Goal: Transaction & Acquisition: Purchase product/service

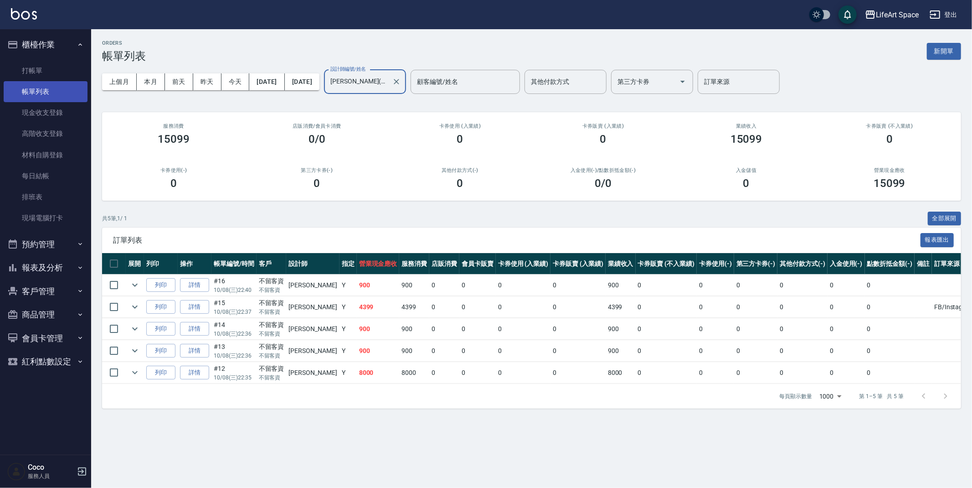
click at [42, 83] on link "帳單列表" at bounding box center [46, 91] width 84 height 21
click at [40, 72] on link "打帳單" at bounding box center [46, 70] width 84 height 21
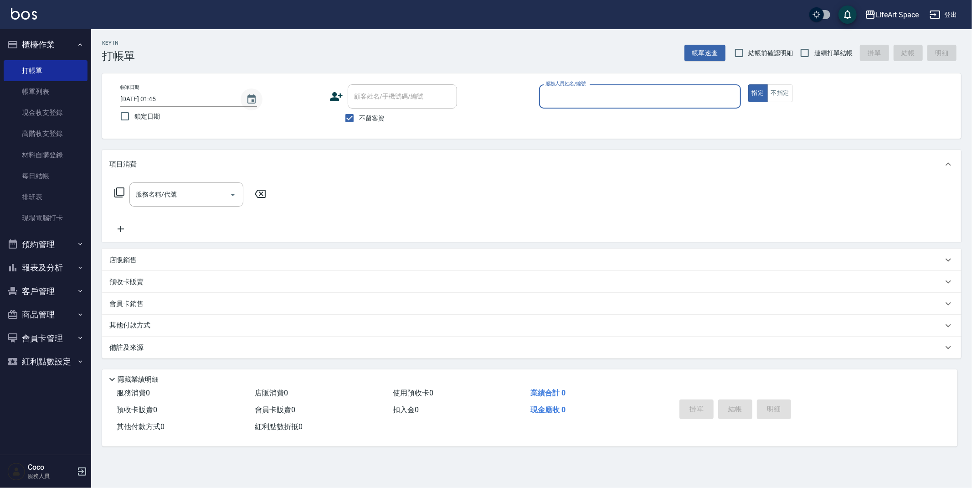
click at [254, 102] on icon "Choose date, selected date is 2025-10-09" at bounding box center [251, 99] width 11 height 11
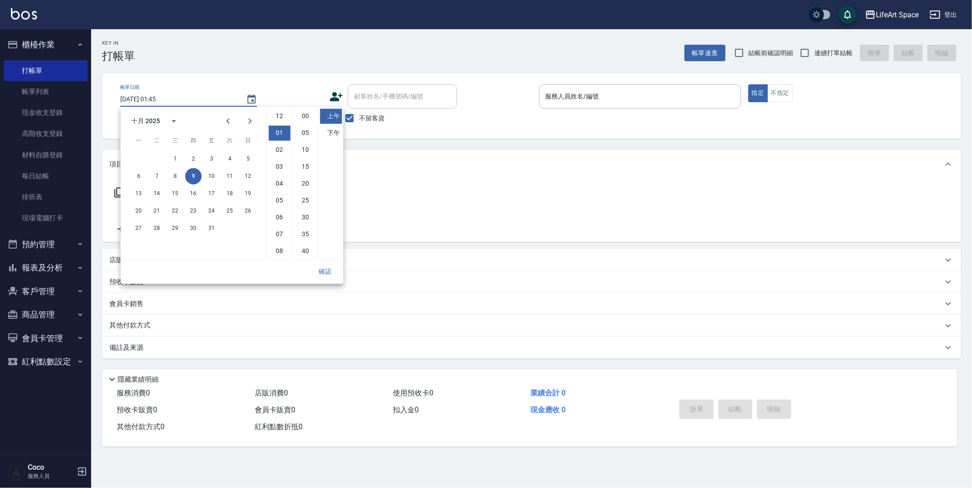
scroll to position [51, 0]
click at [335, 134] on li "下午" at bounding box center [331, 132] width 22 height 15
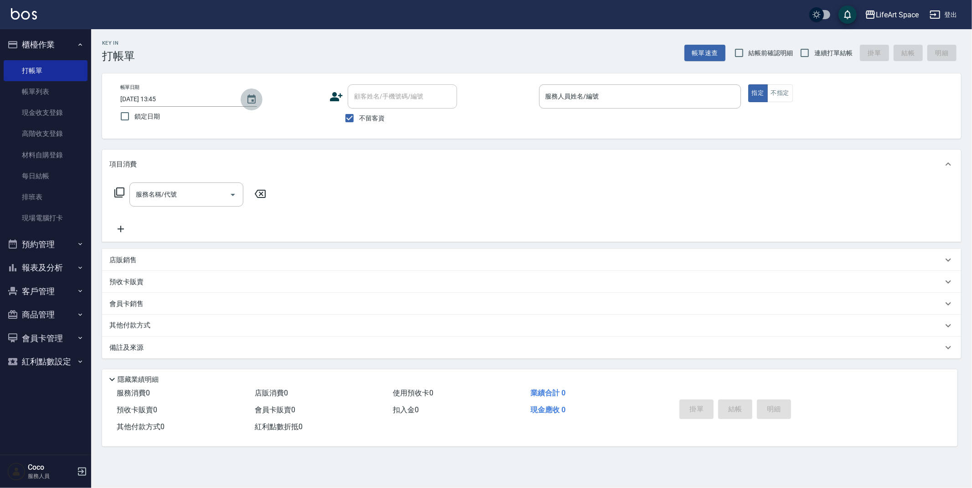
click at [248, 94] on icon "Choose date, selected date is 2025-10-09" at bounding box center [251, 99] width 11 height 11
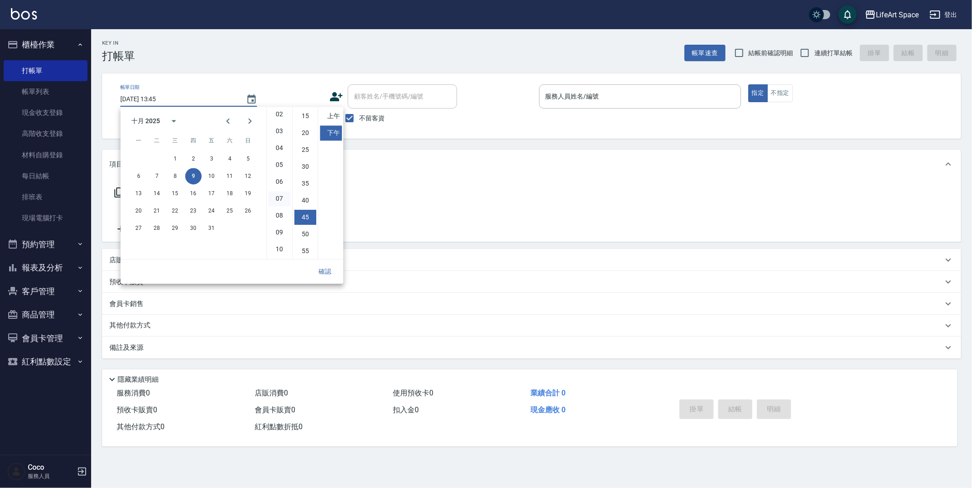
click at [281, 201] on li "07" at bounding box center [279, 198] width 22 height 15
click at [301, 214] on li "30" at bounding box center [305, 217] width 22 height 15
type input "[DATE] 19:30"
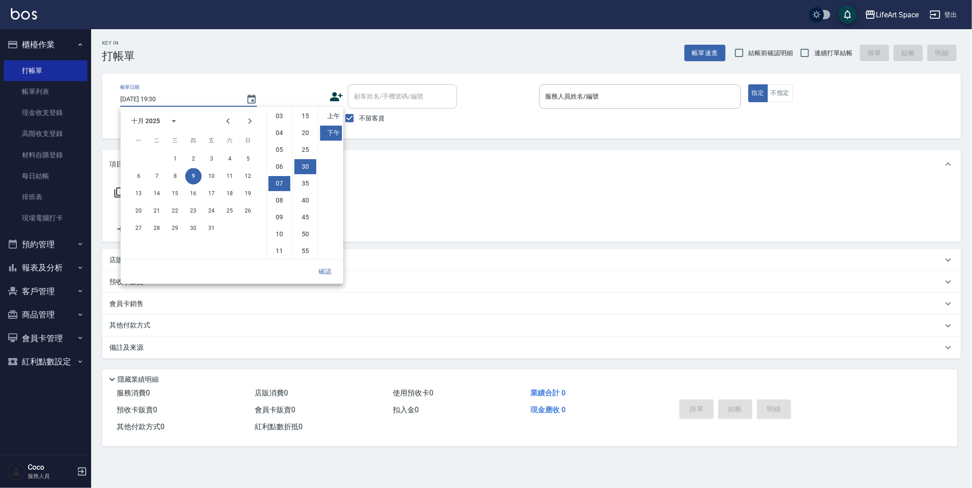
click at [582, 76] on div "帳單日期 [DATE] 19:30 鎖定日期 顧客姓名/手機號碼/編號 顧客姓名/手機號碼/編號 不留客資 服務人員姓名/編號 服務人員姓名/編號 指定 不指定" at bounding box center [531, 105] width 859 height 65
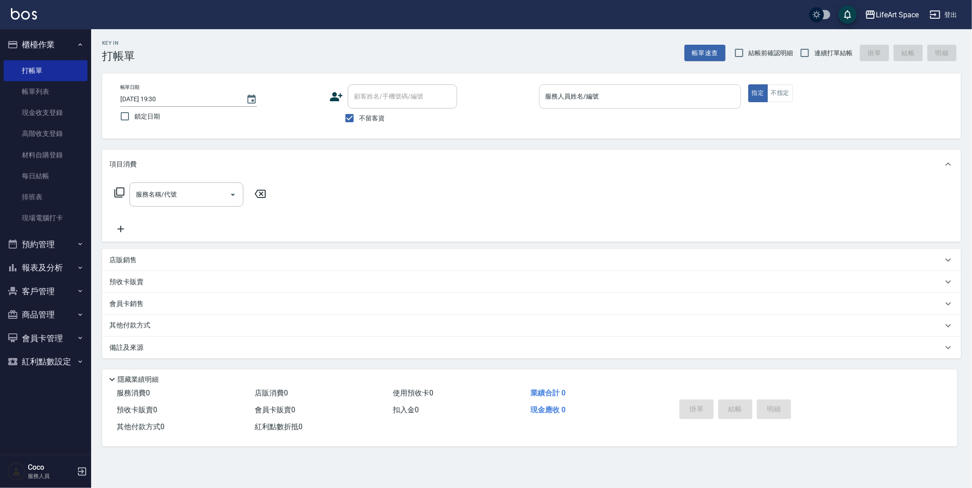
click at [585, 95] on input "服務人員姓名/編號" at bounding box center [640, 96] width 194 height 16
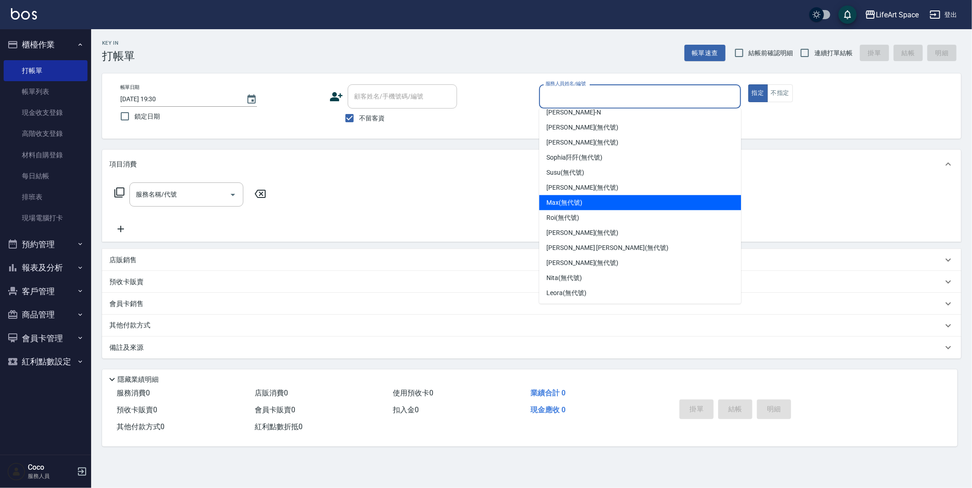
scroll to position [0, 0]
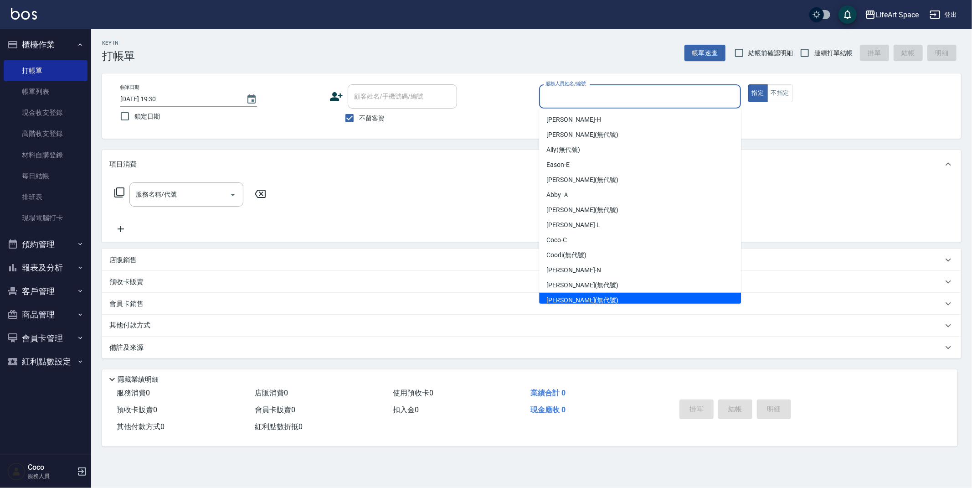
click at [594, 294] on div "[PERSON_NAME] (無代號)" at bounding box center [640, 300] width 202 height 15
type input "[PERSON_NAME](無代號)"
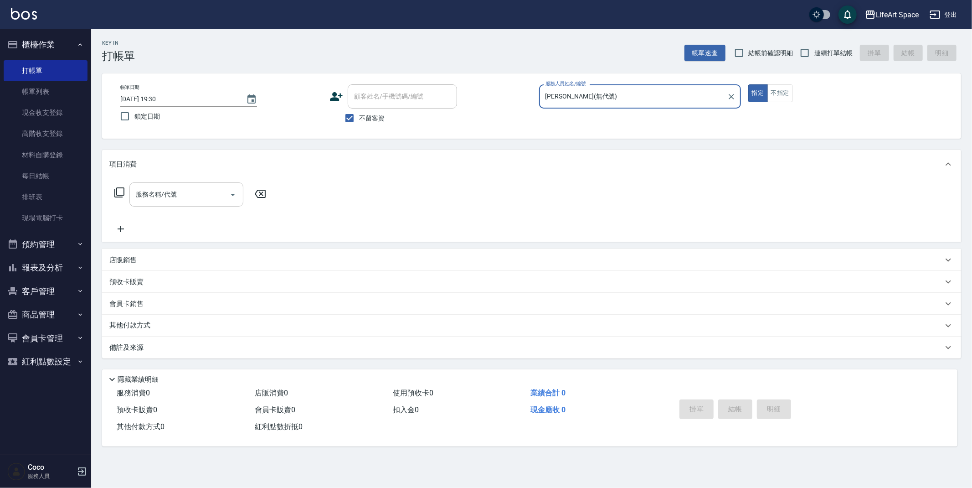
click at [174, 205] on div "服務名稱/代號" at bounding box center [186, 194] width 114 height 24
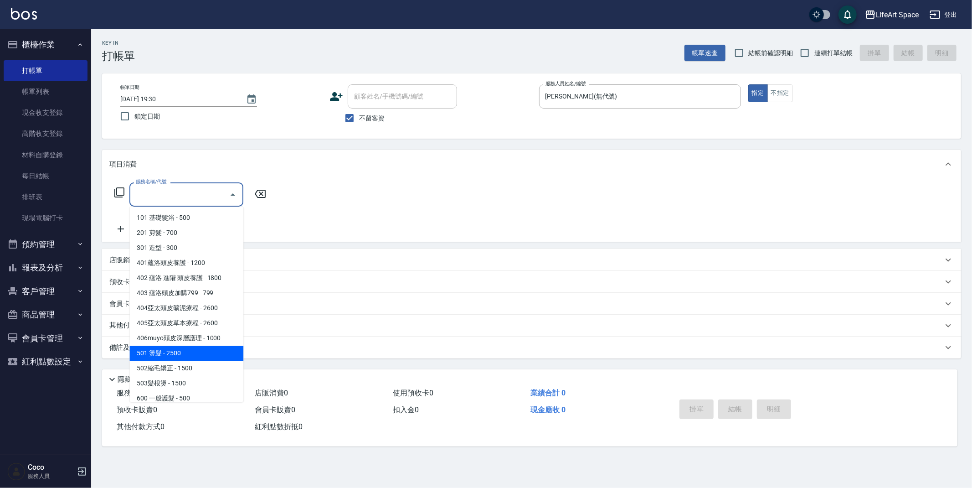
click at [205, 350] on span "501 燙髮 - 2500" at bounding box center [186, 352] width 114 height 15
type input "501 燙髮(501)"
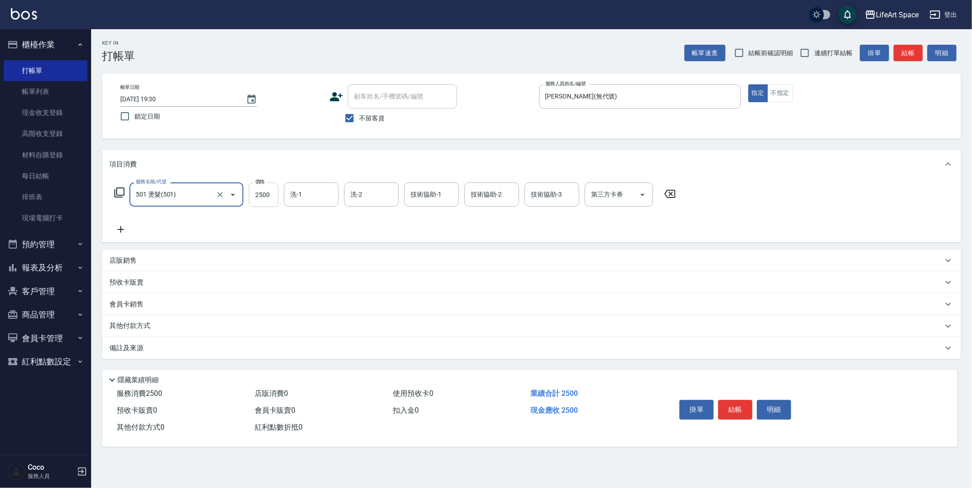
click at [265, 196] on input "2500" at bounding box center [264, 194] width 30 height 25
type input "1500"
click at [312, 220] on div "服務名稱/代號 501 燙髮(501) 服務名稱/代號 價格 1500 價格 洗-1 洗-1 洗-2 洗-2 技術協助-1 技術協助-1 技術協助-2 技術協…" at bounding box center [395, 208] width 572 height 52
click at [154, 326] on p "其他付款方式" at bounding box center [132, 326] width 46 height 10
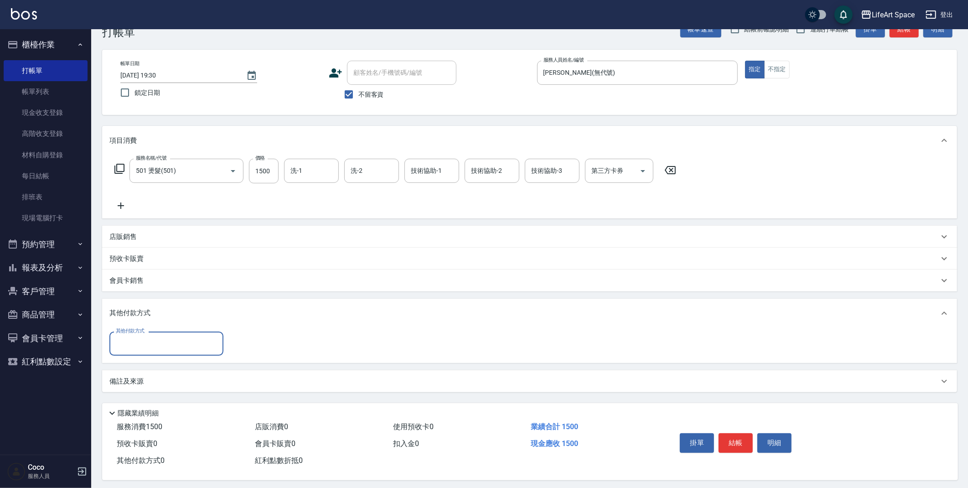
scroll to position [30, 0]
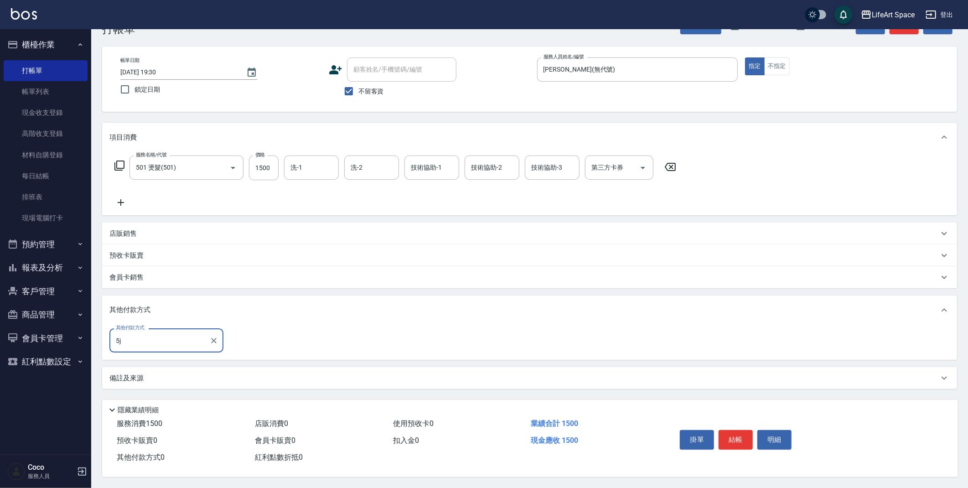
type input "5"
click at [165, 360] on span "轉帳" at bounding box center [166, 363] width 114 height 15
type input "轉帳"
click at [279, 341] on input "0" at bounding box center [263, 340] width 68 height 25
type input "1500"
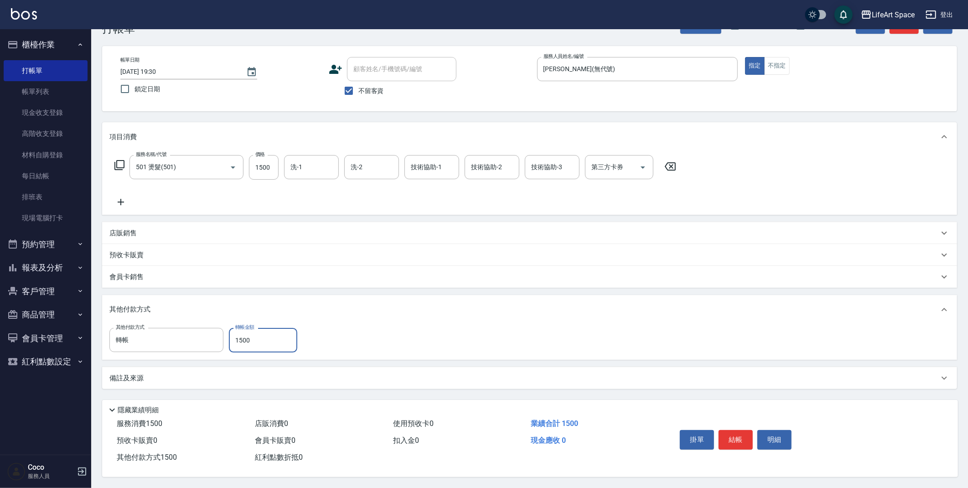
click at [367, 324] on div "其他付款方式 轉帳 其他付款方式 轉帳金額 1500 轉帳金額" at bounding box center [529, 342] width 855 height 36
click at [306, 340] on div "其他付款方式 轉帳 其他付款方式 轉帳金額 1500 轉帳金額" at bounding box center [529, 340] width 840 height 25
click at [733, 435] on button "結帳" at bounding box center [735, 439] width 34 height 19
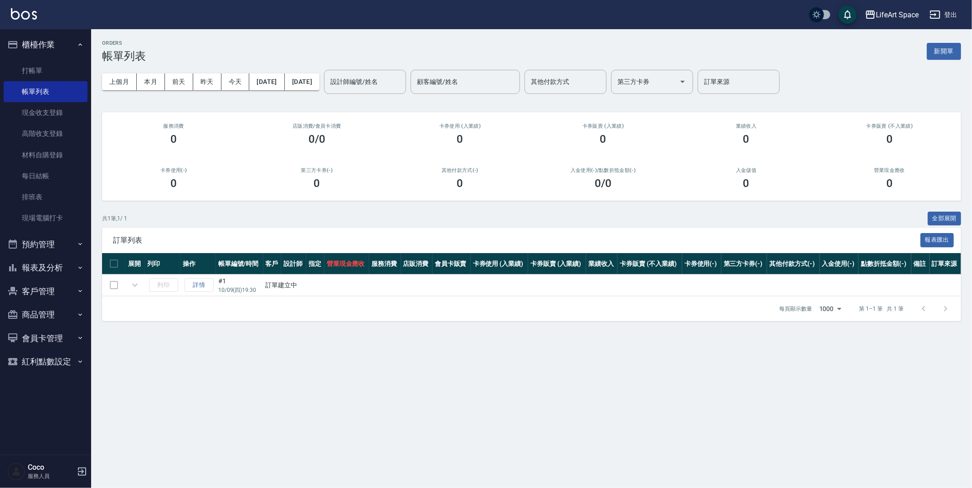
click at [202, 285] on td "詳情" at bounding box center [198, 284] width 36 height 21
